Goal: Task Accomplishment & Management: Use online tool/utility

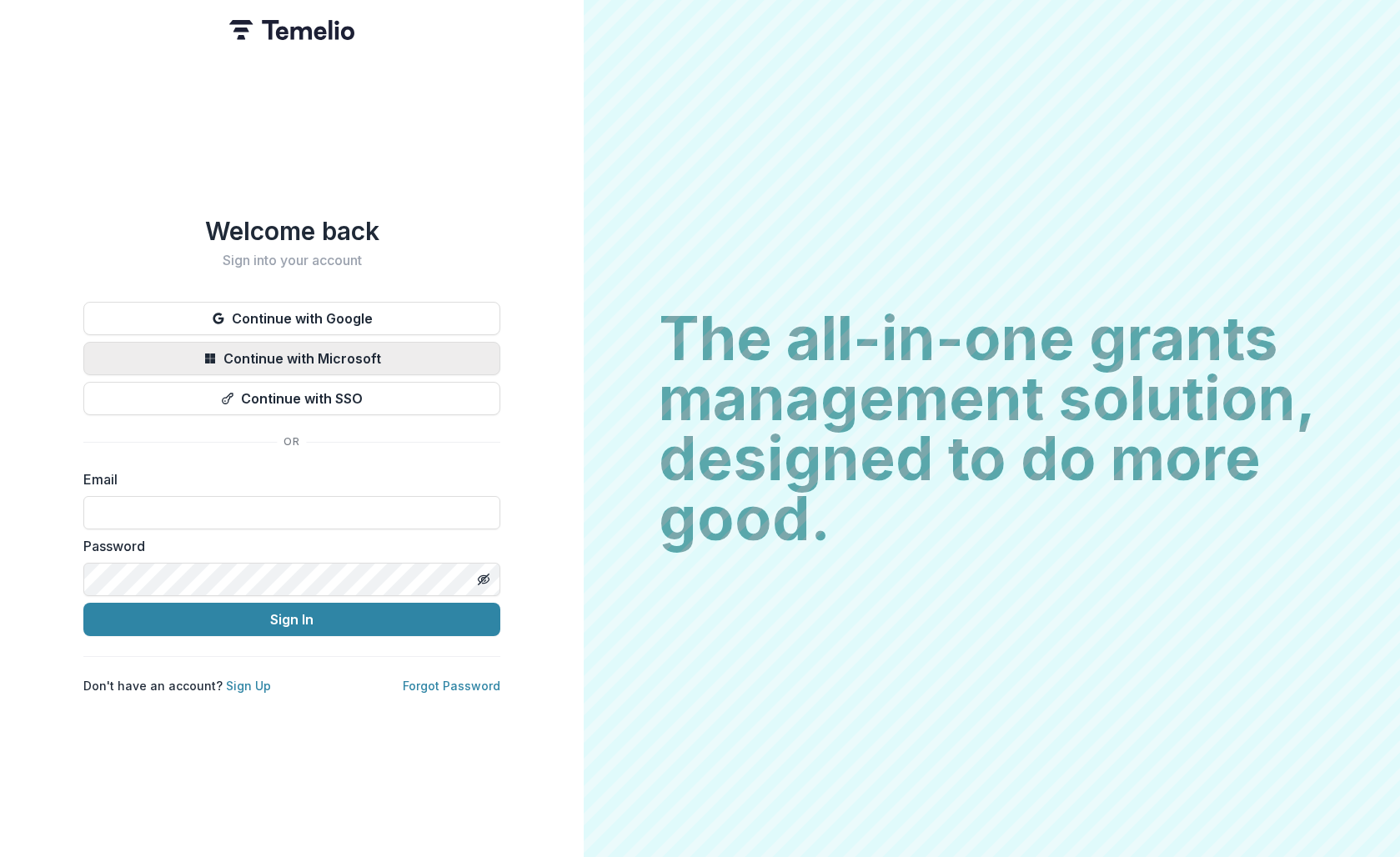
click at [181, 353] on button "Continue with Microsoft" at bounding box center [291, 359] width 417 height 33
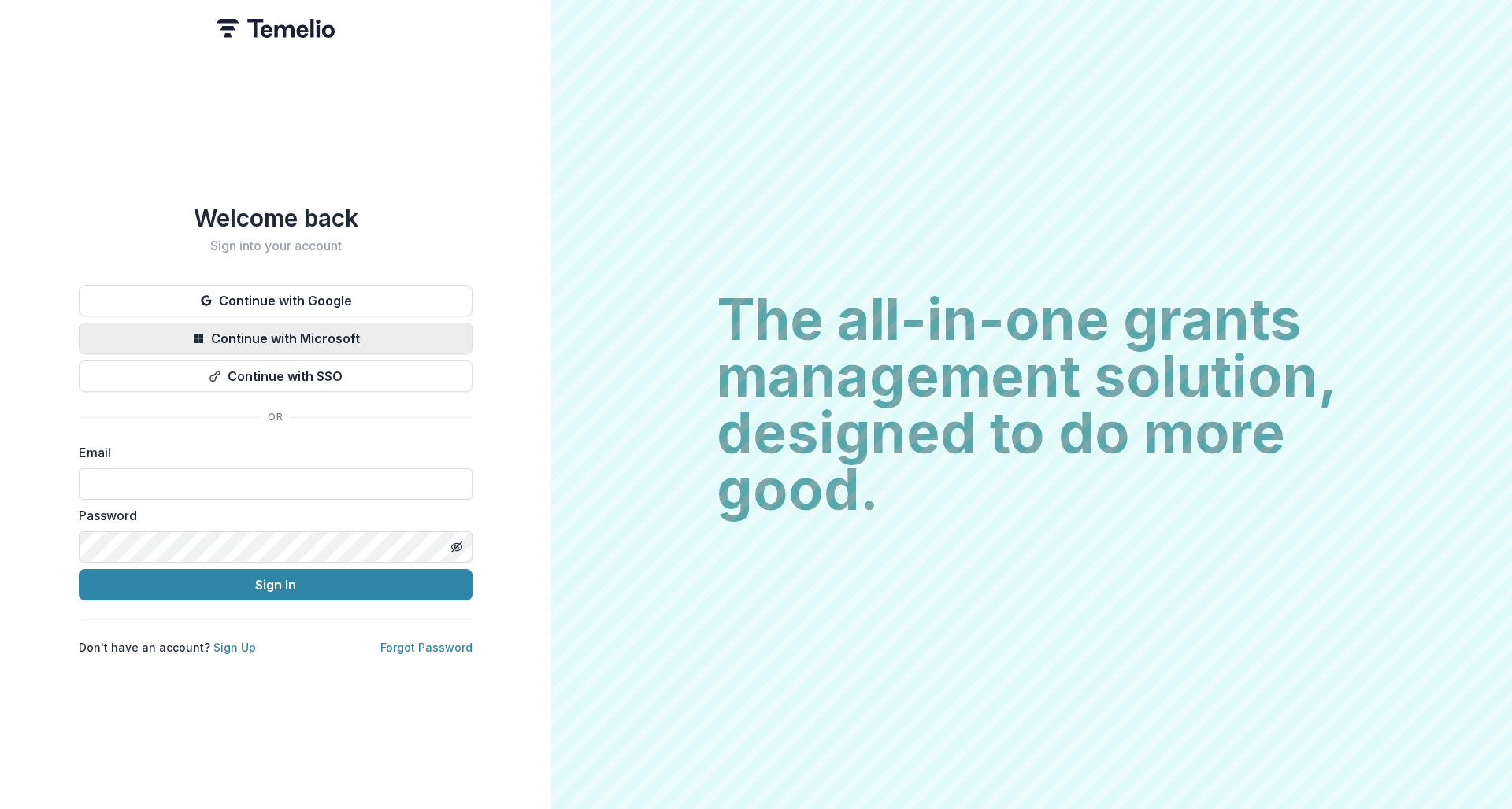
click at [340, 342] on button "Continue with Microsoft" at bounding box center [275, 339] width 394 height 31
click at [290, 335] on button "Continue with Microsoft" at bounding box center [275, 339] width 394 height 31
click at [321, 334] on button "Continue with Microsoft" at bounding box center [275, 339] width 394 height 31
click at [319, 326] on button "Continue with Microsoft" at bounding box center [275, 339] width 394 height 31
click at [332, 332] on button "Continue with Microsoft" at bounding box center [275, 339] width 394 height 31
